Goal: Task Accomplishment & Management: Manage account settings

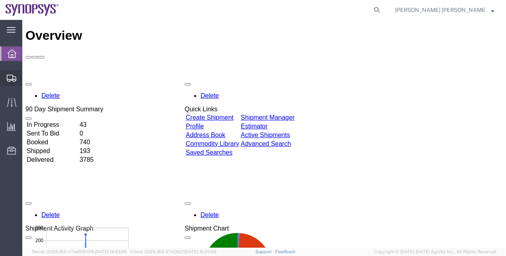
click at [0, 0] on span "Shipment Manager" at bounding box center [0, 0] width 0 height 0
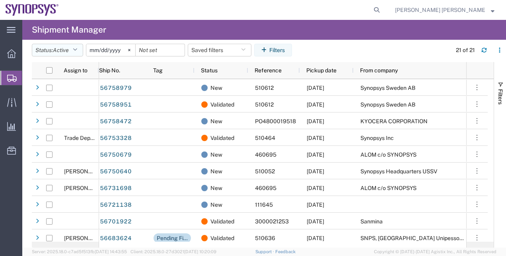
click at [82, 51] on button "Status: Active" at bounding box center [57, 50] width 51 height 13
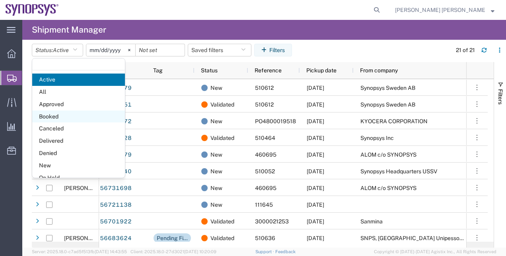
click at [64, 119] on span "Booked" at bounding box center [78, 117] width 93 height 12
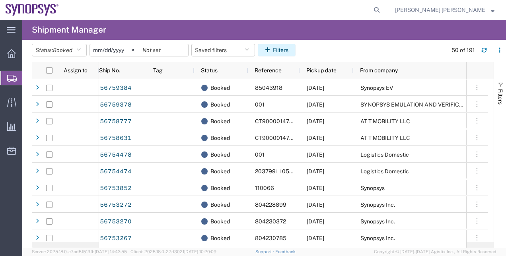
click at [284, 55] on button "Filters" at bounding box center [277, 50] width 38 height 13
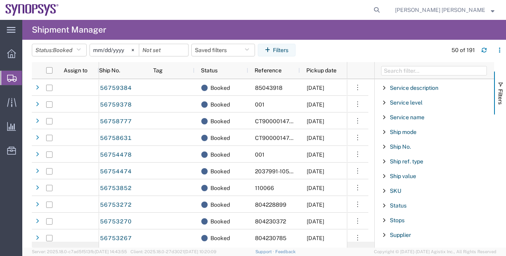
scroll to position [633, 0]
click at [407, 128] on span "Ship No." at bounding box center [400, 131] width 21 height 6
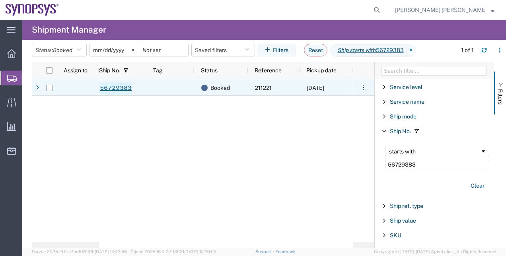
type input "56729383"
click at [115, 87] on link "56729383" at bounding box center [115, 88] width 33 height 13
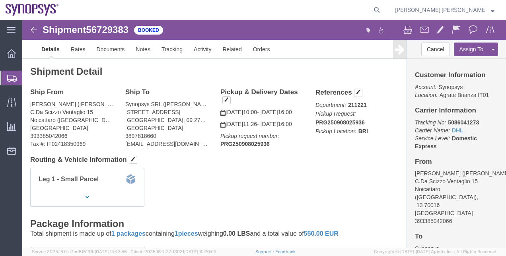
click b "5086041273"
copy b "5086041273"
click div "Ship From [PERSON_NAME] ([PERSON_NAME]) [PERSON_NAME]Da Scizzo Ventaglio 15 Noi…"
click span "button"
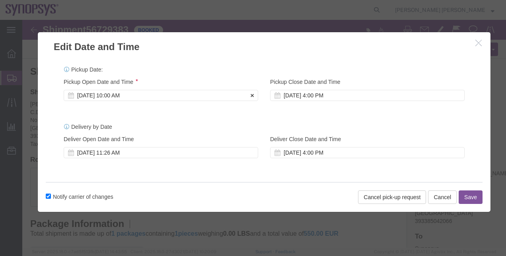
click div "[DATE] 10:00 AM"
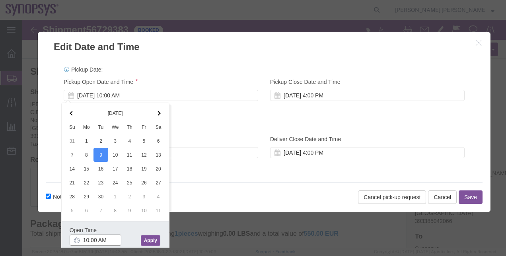
click input "10:00 AM"
type input "10:20 AM"
click button "Apply"
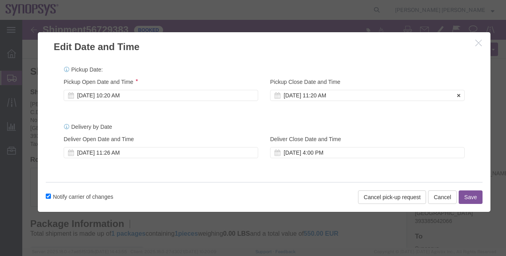
click div "[DATE] 11:20 AM"
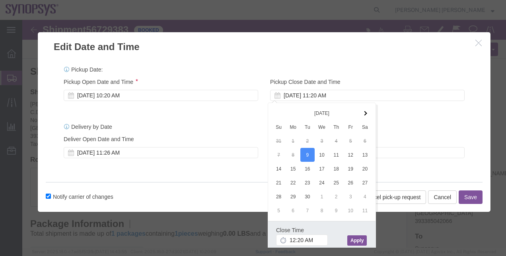
click button "Apply"
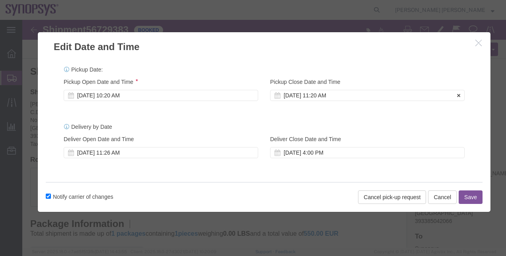
click div "[DATE] 11:20 AM"
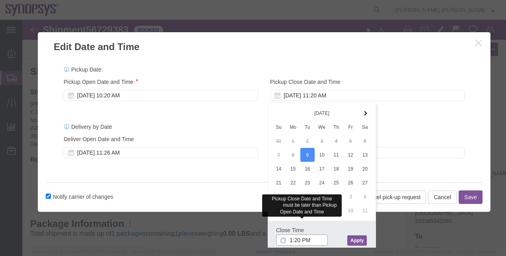
type input "1:20 PM"
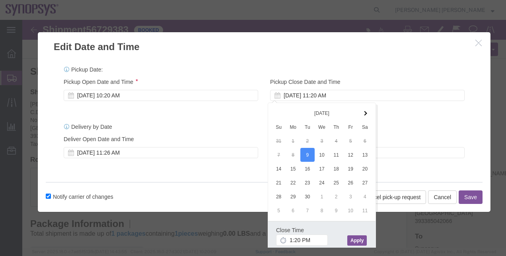
click button "Apply"
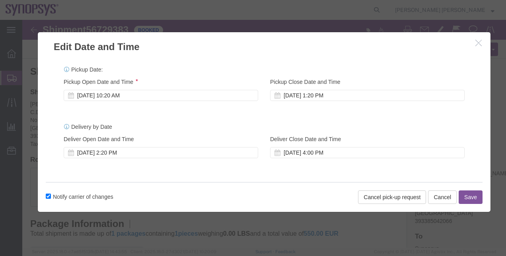
click button "Save"
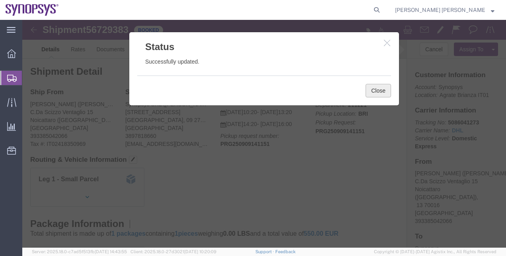
click button "Close"
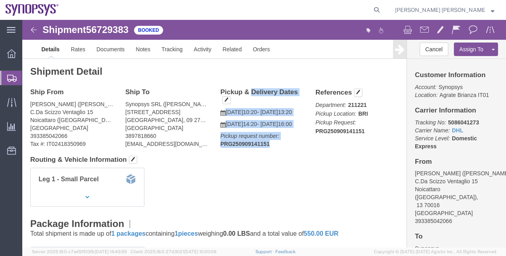
drag, startPoint x: 245, startPoint y: 144, endPoint x: 194, endPoint y: 69, distance: 90.2
click div "Pickup & Delivery Dates [DATE] 10:20 - [DATE] 13:20 [DATE] 14:20 - [DATE] 16:00…"
copy div "Pickup & Delivery Dates [DATE] 10:20 - [DATE] 13:20 [DATE] 14:20 - [DATE] 16:00…"
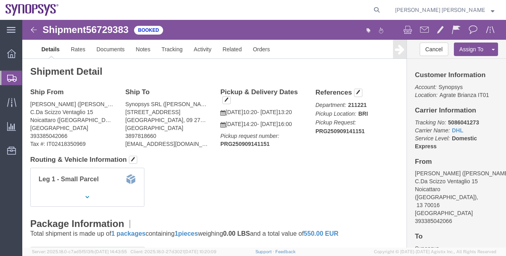
click h4 "Routing & Vehicle Information"
click at [0, 0] on span "Shipment Manager" at bounding box center [0, 0] width 0 height 0
